Goal: Task Accomplishment & Management: Manage account settings

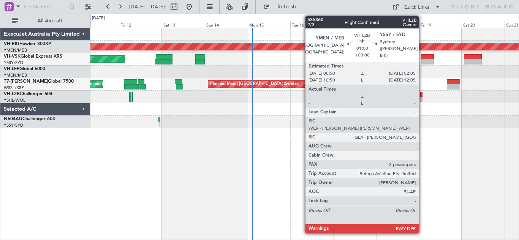
click at [422, 96] on div at bounding box center [421, 94] width 2 height 5
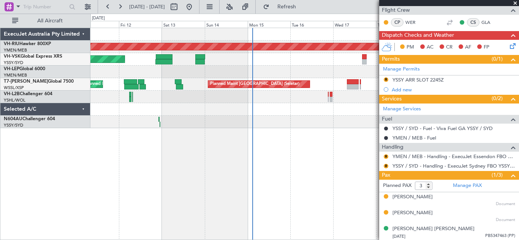
scroll to position [117, 0]
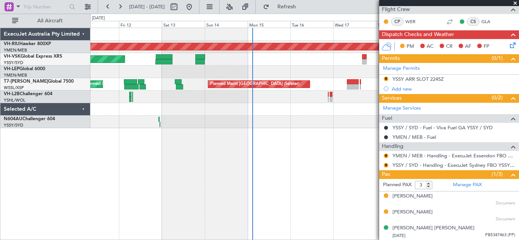
click at [515, 3] on span at bounding box center [515, 3] width 8 height 7
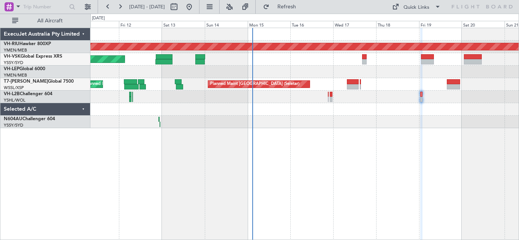
type input "0"
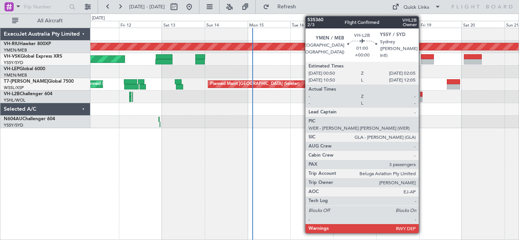
click at [422, 96] on div at bounding box center [421, 94] width 2 height 5
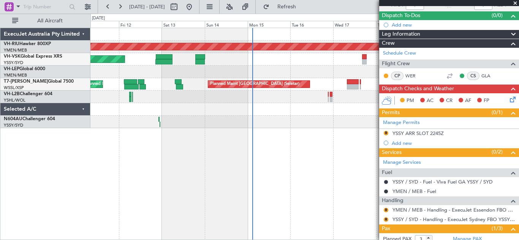
scroll to position [117, 0]
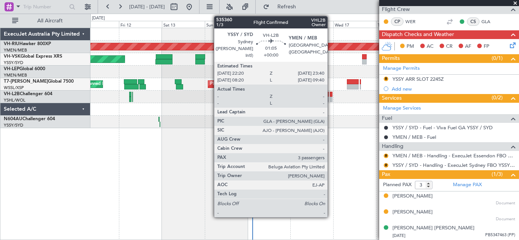
click at [331, 96] on div at bounding box center [331, 94] width 3 height 5
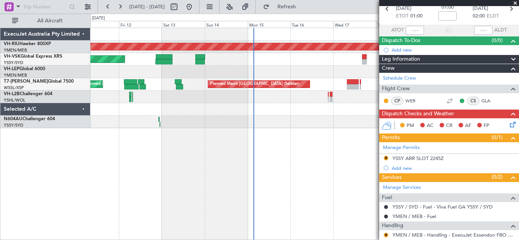
scroll to position [64, 0]
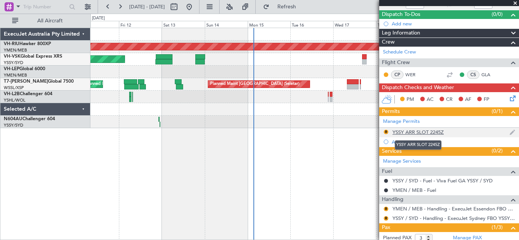
click at [420, 132] on div "YSSY ARR SLOT 2245Z" at bounding box center [417, 132] width 51 height 6
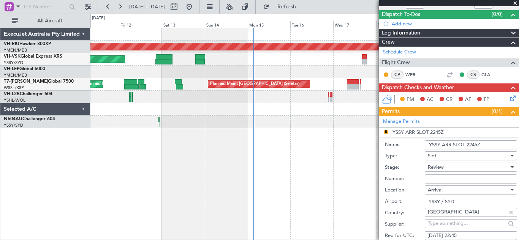
click at [478, 145] on input "YSSY ARR SLOT 2245Z" at bounding box center [470, 144] width 92 height 9
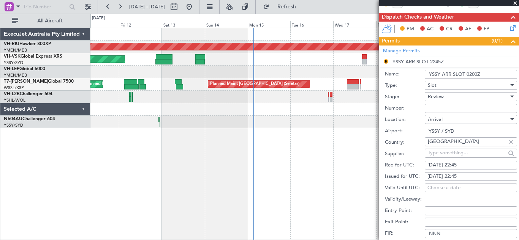
scroll to position [136, 0]
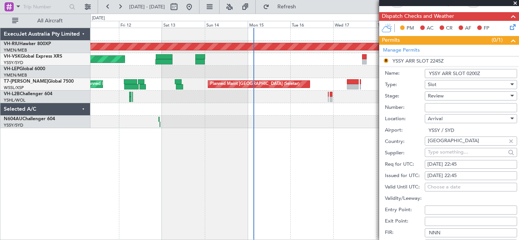
type input "YSSY ARR SLOT 0200Z"
click at [510, 96] on div at bounding box center [512, 96] width 4 height 2
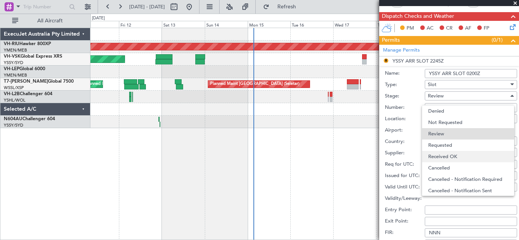
click at [451, 155] on span "Received OK" at bounding box center [468, 156] width 80 height 11
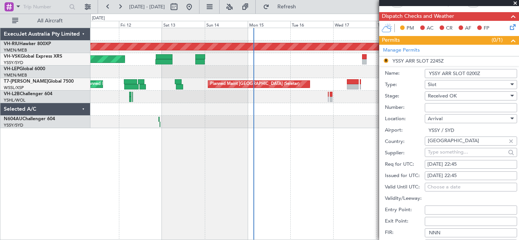
click at [437, 106] on input "Number:" at bounding box center [470, 107] width 92 height 9
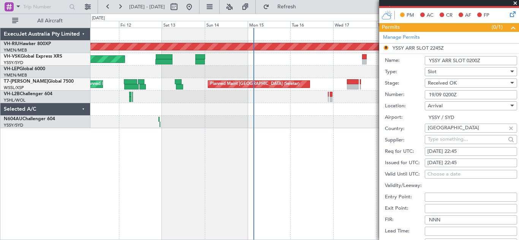
scroll to position [174, 0]
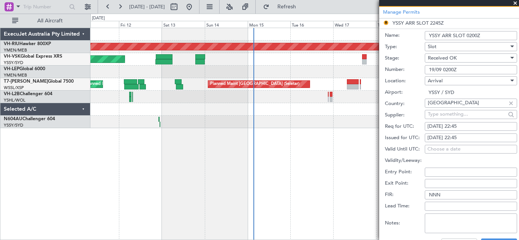
type input "19/09 0200Z"
click at [454, 126] on div "[DATE] 22:45" at bounding box center [470, 127] width 87 height 8
select select "9"
select select "2025"
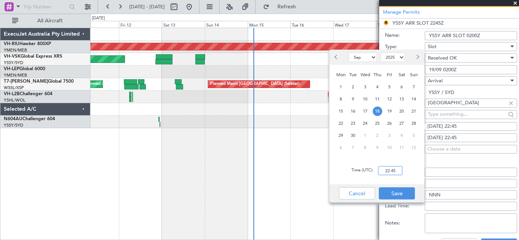
click at [387, 171] on input "22:45" at bounding box center [390, 170] width 24 height 9
type input "02:00"
click at [395, 193] on button "Save" at bounding box center [397, 194] width 36 height 12
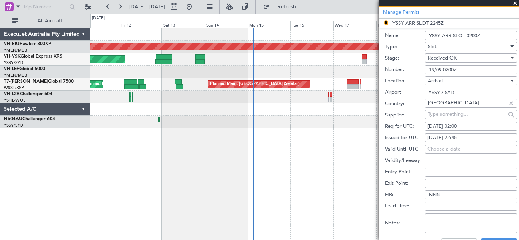
click at [460, 137] on div "[DATE] 22:45" at bounding box center [470, 138] width 87 height 8
select select "9"
select select "2025"
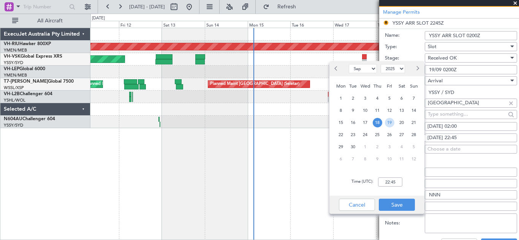
click at [390, 123] on span "19" at bounding box center [389, 122] width 9 height 9
click at [391, 181] on input "00:00" at bounding box center [390, 182] width 24 height 9
type input "02:00"
click at [397, 207] on button "Save" at bounding box center [397, 205] width 36 height 12
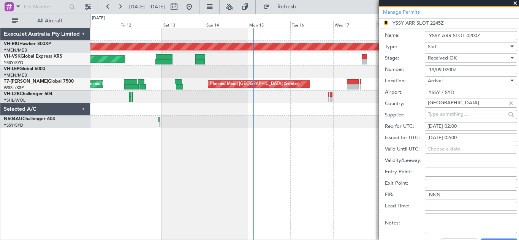
click at [442, 125] on div "[DATE] 02:00" at bounding box center [470, 127] width 87 height 8
select select "9"
select select "2025"
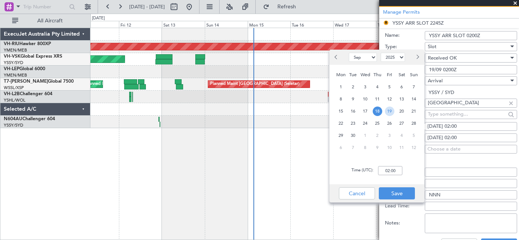
click at [388, 109] on span "19" at bounding box center [389, 111] width 9 height 9
click at [390, 172] on input "00:00" at bounding box center [390, 170] width 24 height 9
type input "02:00"
click at [395, 193] on button "Save" at bounding box center [397, 194] width 36 height 12
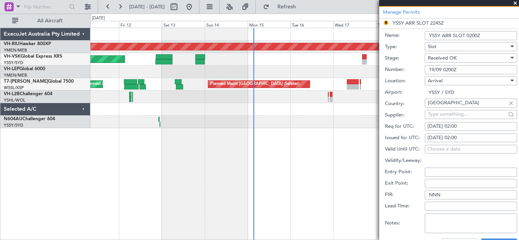
click at [448, 196] on input "NNN" at bounding box center [470, 195] width 92 height 9
type input "N"
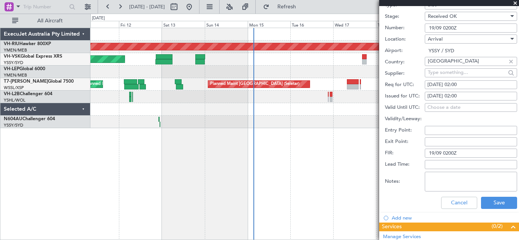
scroll to position [217, 0]
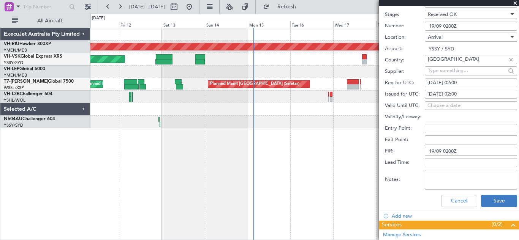
type input "19/09 0200Z"
click at [490, 200] on button "Save" at bounding box center [499, 201] width 36 height 12
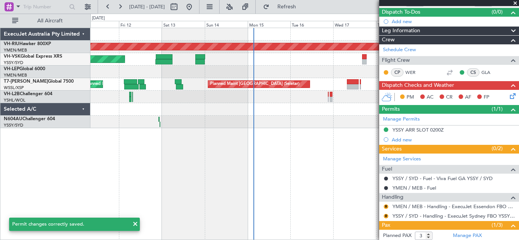
scroll to position [117, 0]
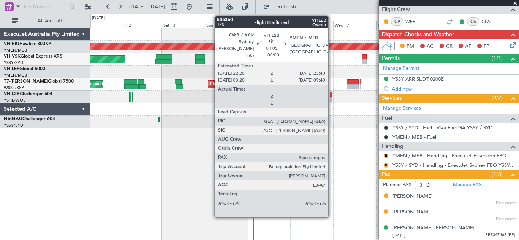
click at [331, 97] on div at bounding box center [331, 99] width 3 height 5
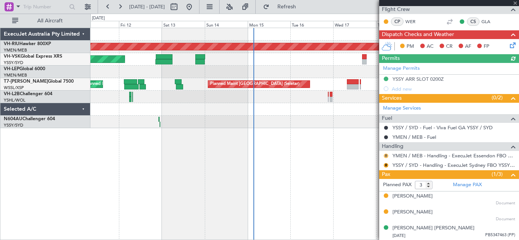
click at [386, 155] on button "R" at bounding box center [385, 156] width 5 height 5
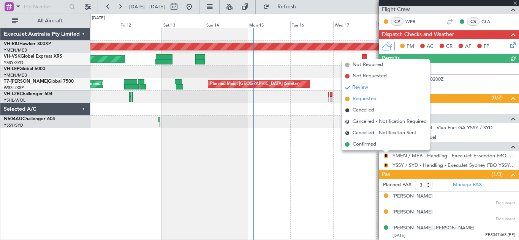
click at [360, 100] on span "Requested" at bounding box center [364, 99] width 24 height 8
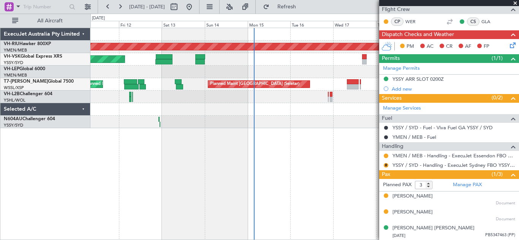
click at [360, 100] on div at bounding box center [304, 97] width 428 height 13
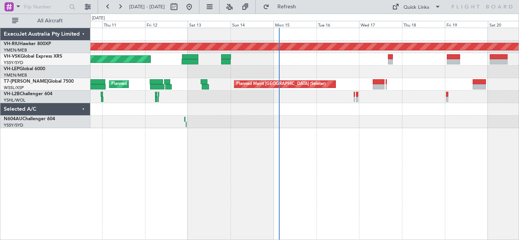
click at [413, 150] on div "Planned Maint Melbourne (Essendon) Unplanned Maint Sydney (Kingsford Smith Intl…" at bounding box center [304, 134] width 428 height 213
